Goal: Task Accomplishment & Management: Use online tool/utility

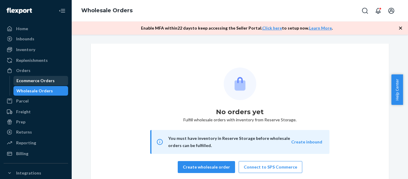
click at [51, 78] on div "Ecommerce Orders" at bounding box center [35, 81] width 38 height 6
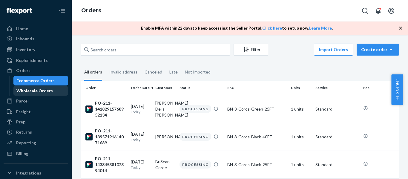
click at [41, 91] on div "Wholesale Orders" at bounding box center [34, 91] width 36 height 6
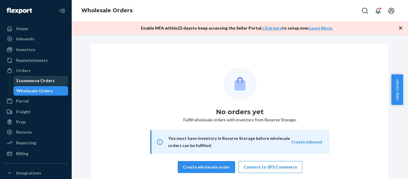
click at [46, 81] on div "Ecommerce Orders" at bounding box center [35, 81] width 38 height 6
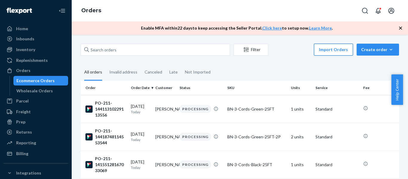
click at [335, 47] on button "Import Orders" at bounding box center [333, 50] width 39 height 12
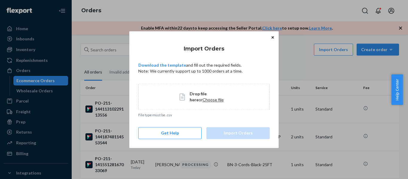
click at [270, 38] on button "Close" at bounding box center [272, 37] width 6 height 7
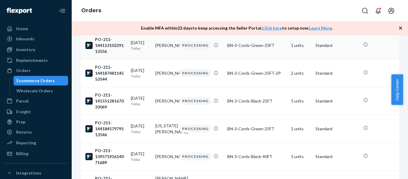
scroll to position [30, 0]
